Goal: Check status

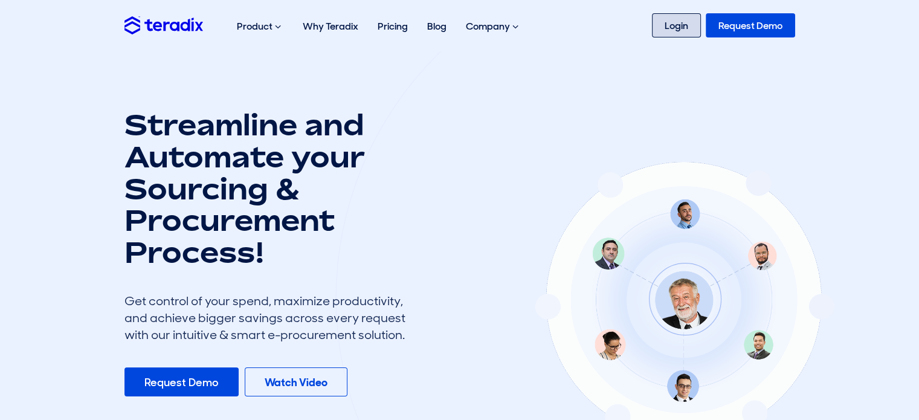
click at [661, 24] on link "Login" at bounding box center [676, 25] width 49 height 24
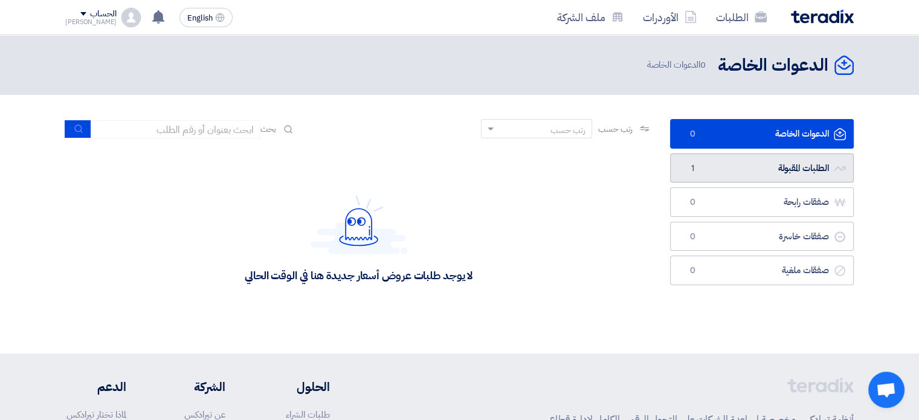
click at [718, 173] on link "الطلبات المقبولة الطلبات المقبولة 1" at bounding box center [762, 169] width 184 height 30
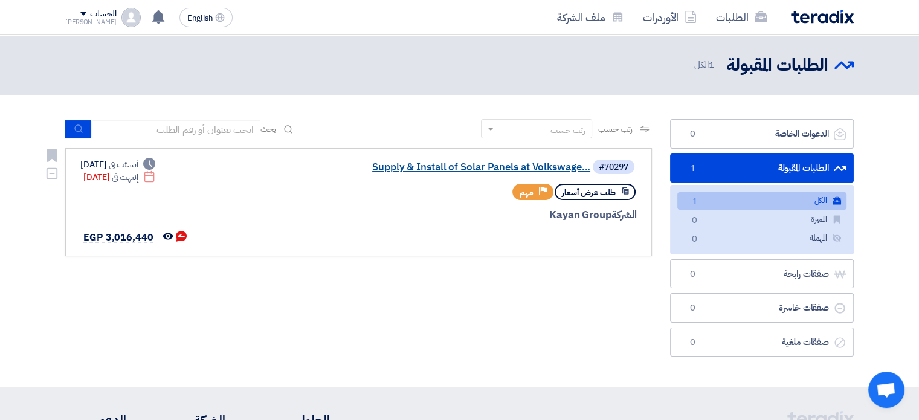
click at [471, 167] on link "Supply & Install of Solar Panels at Volkswage..." at bounding box center [470, 167] width 242 height 11
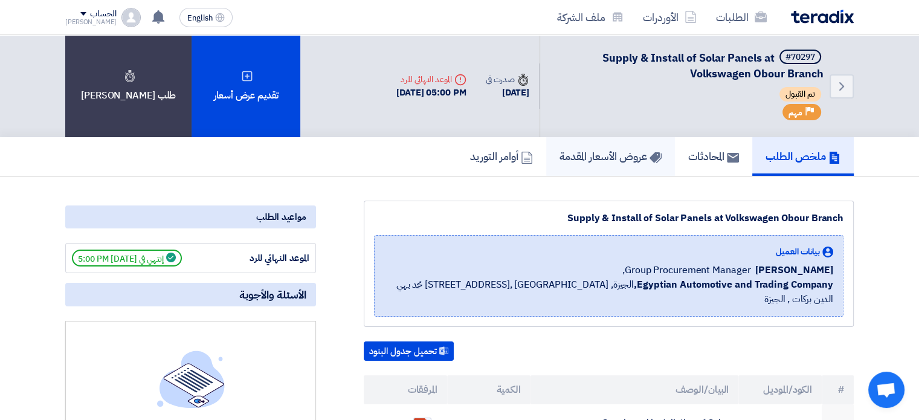
click at [580, 158] on h5 "عروض الأسعار المقدمة" at bounding box center [611, 156] width 102 height 14
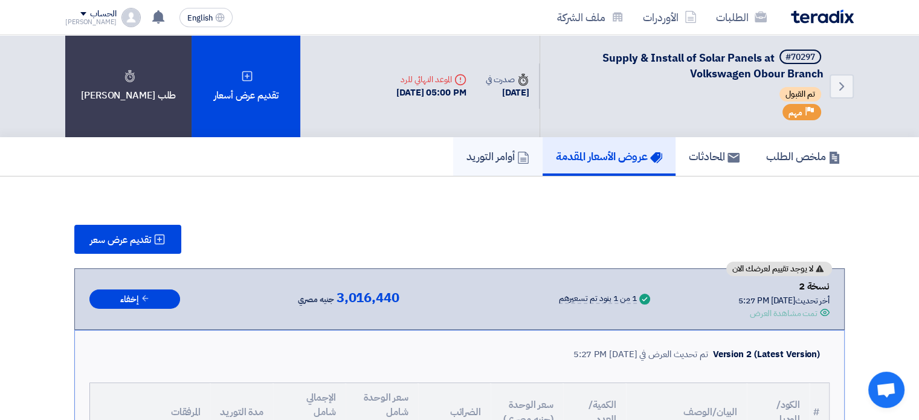
click at [496, 158] on h5 "أوامر التوريد" at bounding box center [498, 156] width 63 height 14
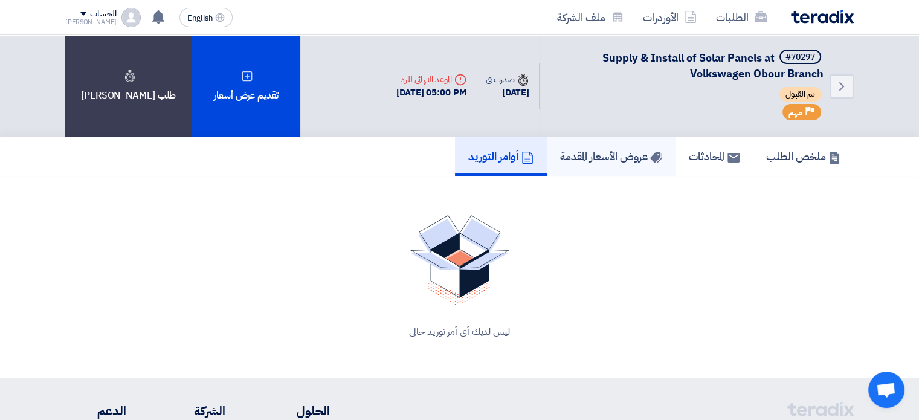
click at [570, 154] on h5 "عروض الأسعار المقدمة" at bounding box center [611, 156] width 102 height 14
